Goal: Information Seeking & Learning: Understand process/instructions

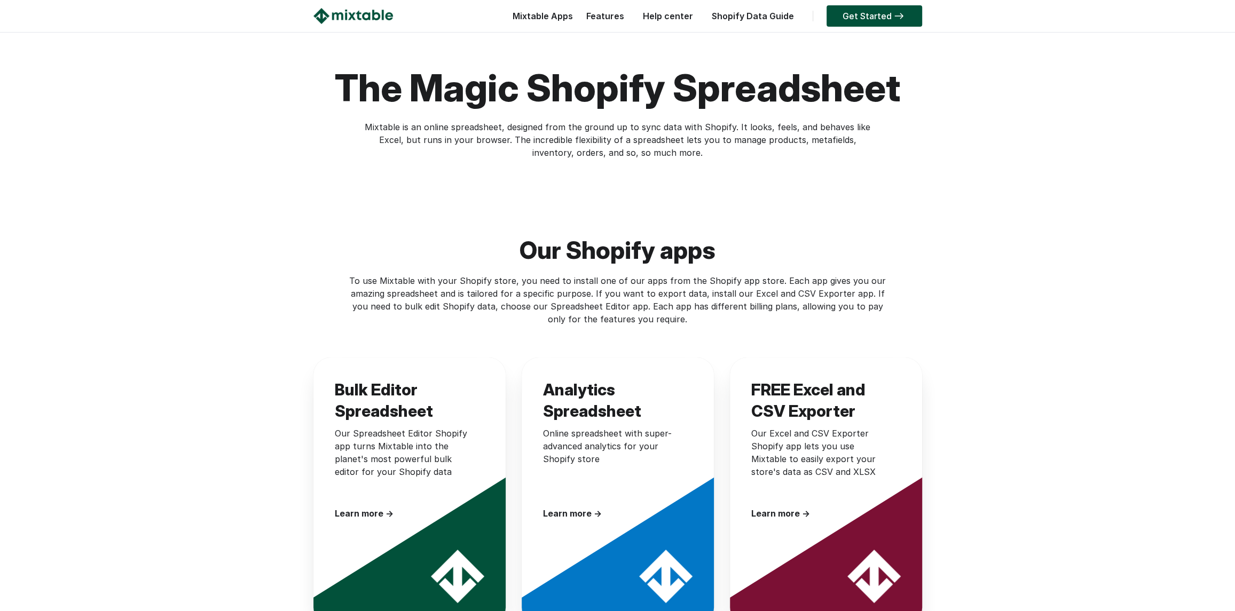
click at [730, 17] on link "Shopify Data Guide" at bounding box center [752, 16] width 93 height 11
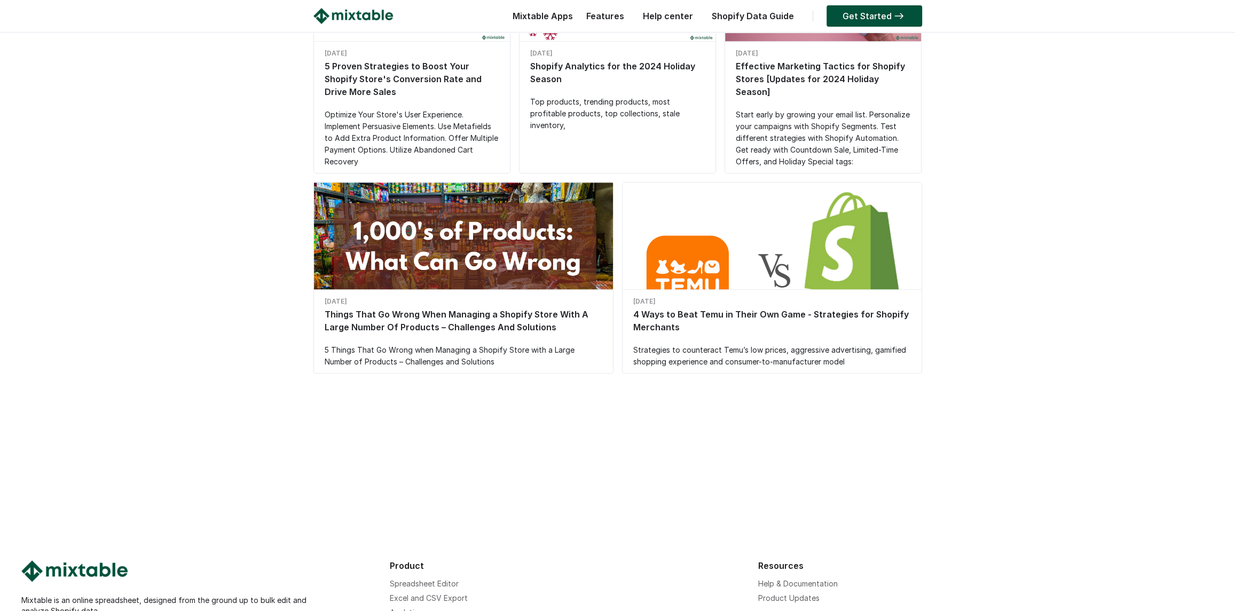
scroll to position [925, 0]
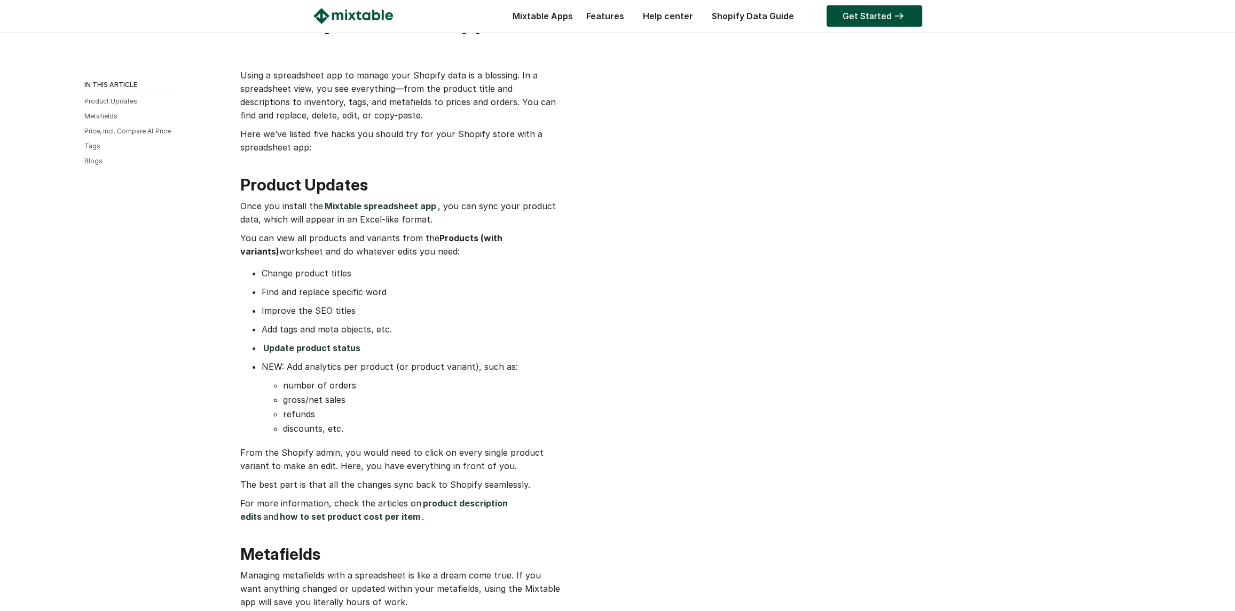
scroll to position [142, 0]
